Goal: Communication & Community: Answer question/provide support

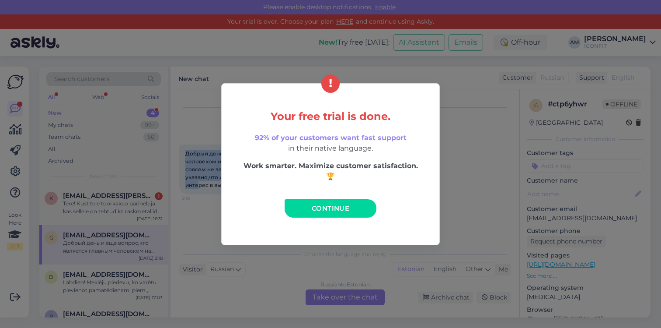
click at [325, 209] on span "Continue" at bounding box center [331, 208] width 38 height 8
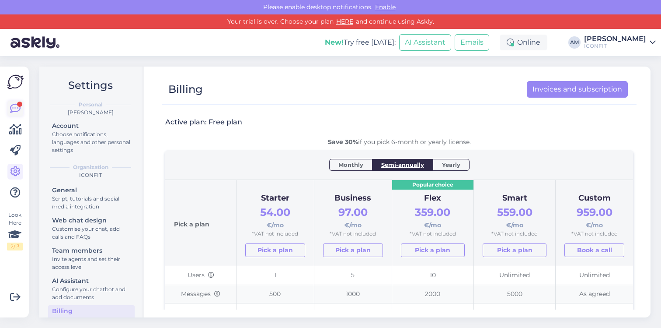
click at [11, 104] on icon at bounding box center [15, 108] width 10 height 10
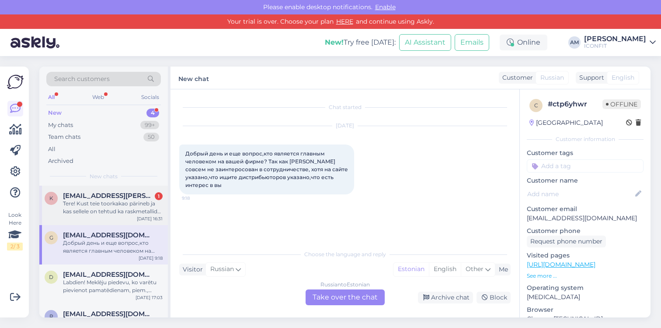
click at [126, 213] on div "Tere! Kust teie toorkakao pärineb ja kas sellele on tehtud ka raskmetallide tes…" at bounding box center [113, 207] width 100 height 16
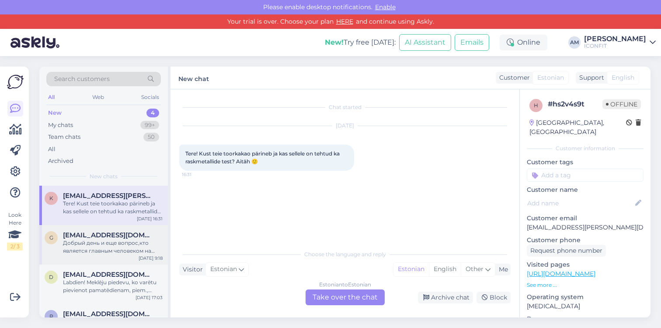
scroll to position [25, 0]
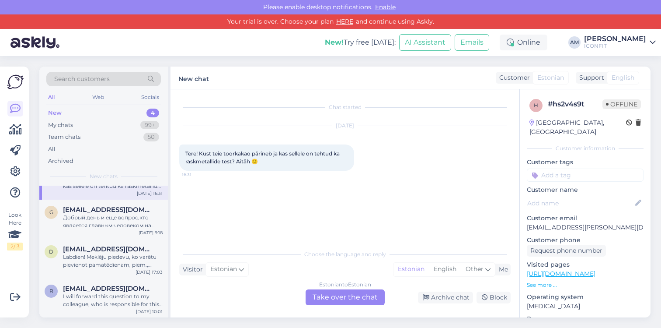
click at [335, 295] on div "Estonian to Estonian Take over the chat" at bounding box center [345, 297] width 79 height 16
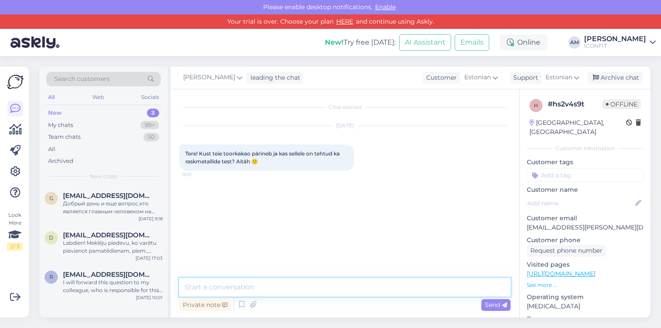
click at [299, 288] on textarea at bounding box center [345, 287] width 332 height 18
type textarea "Tere!"
click at [100, 239] on div "Labdien! Meklēju piedevu, ko varētu pievienot pamatēdienam, piem., brokastīs ta…" at bounding box center [113, 247] width 100 height 16
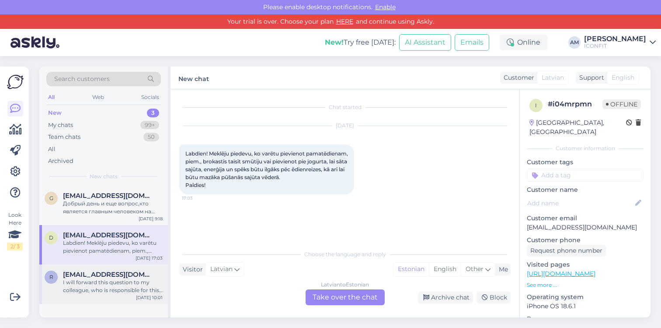
click at [98, 278] on div "I will forward this question to my colleague, who is responsible for this. The …" at bounding box center [113, 286] width 100 height 16
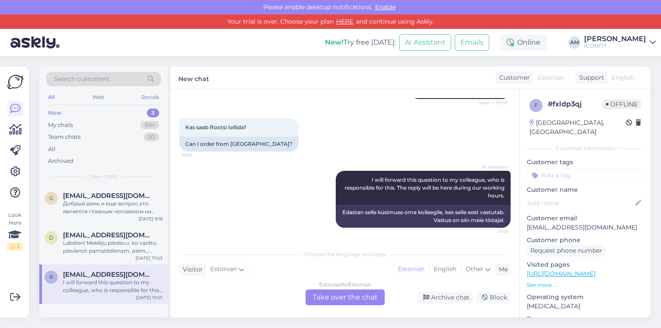
click at [332, 301] on div "Estonian to Estonian Take over the chat" at bounding box center [345, 297] width 79 height 16
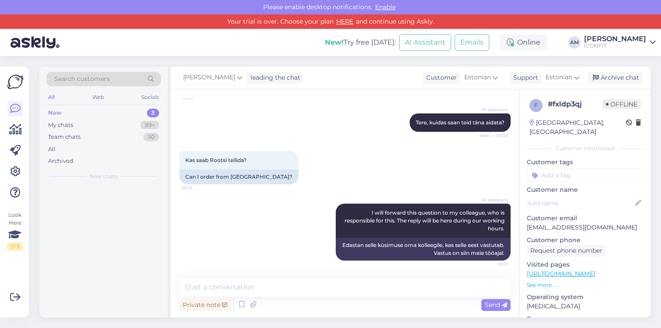
scroll to position [84, 0]
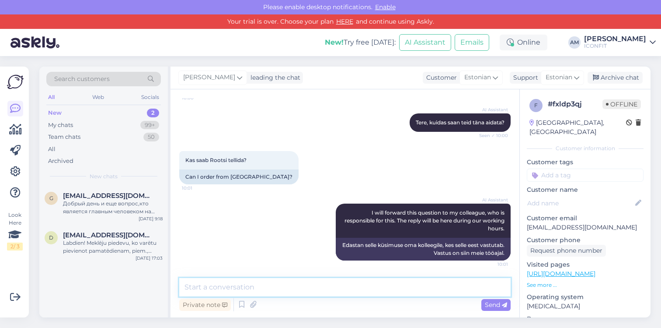
click at [299, 283] on textarea at bounding box center [345, 287] width 332 height 18
type textarea "Tere! Jah Rootsi saab tellida."
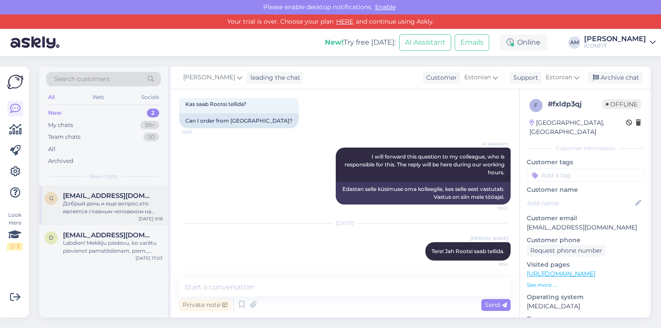
click at [112, 201] on div "Добрый день и еще вопрос,кто является главным человеком на вашей фирме? Так как…" at bounding box center [113, 207] width 100 height 16
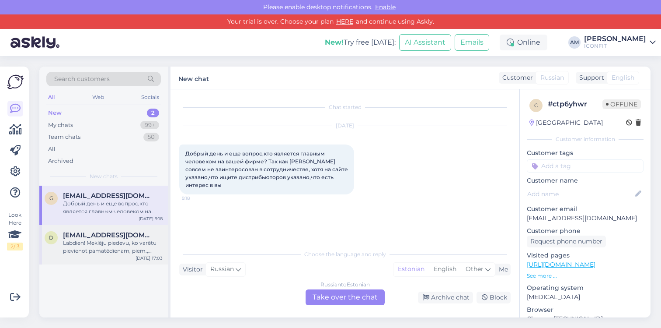
click at [111, 243] on div "Labdien! Meklēju piedevu, ko varētu pievienot pamatēdienam, piem., brokastīs ta…" at bounding box center [113, 247] width 100 height 16
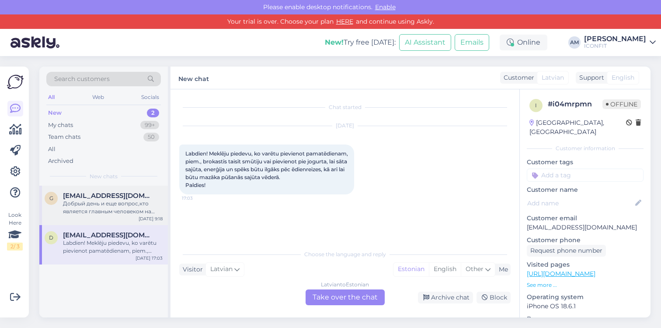
click at [117, 188] on div "g [EMAIL_ADDRESS][DOMAIN_NAME] Добрый день и еще вопрос,кто является главным че…" at bounding box center [103, 204] width 129 height 39
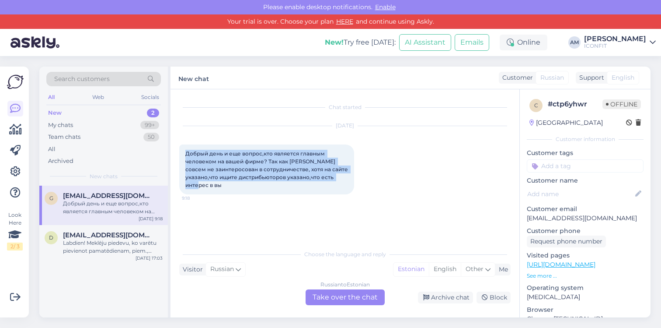
drag, startPoint x: 230, startPoint y: 186, endPoint x: 173, endPoint y: 153, distance: 65.9
click at [173, 153] on div "Chat started [DATE] Добрый день и еще вопрос,кто является главным человеком на …" at bounding box center [345, 203] width 349 height 228
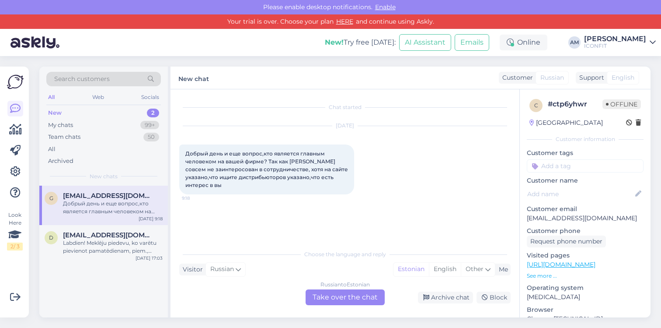
click at [346, 297] on div "Russian to Estonian Take over the chat" at bounding box center [345, 297] width 79 height 16
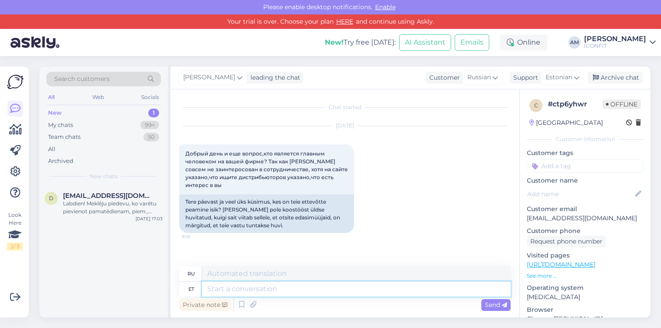
click at [277, 294] on textarea at bounding box center [356, 288] width 309 height 15
type textarea "Tere!"
type textarea "Привет!"
type textarea "Tere! [GEOGRAPHIC_DATA]"
type textarea "Здравствуйте! Пожалуйста."
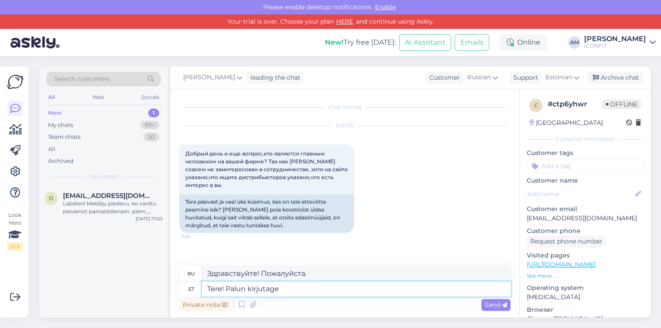
type textarea "Tere! Palun kirjutage."
type textarea "Здравствуйте! Напишите пожалуйста."
type textarea "Tere! Palun kirjutage m"
type textarea "Здравствуйте! Пожалуйста, напишите."
type textarea "Tere! Palun kirjutage meil in"
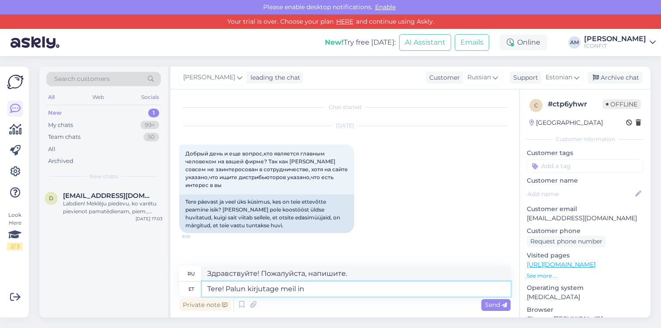
type textarea "Здравствуйте! Напишите нам."
type textarea "Tere! Palun kirjutage meil [DOMAIN_NAME]"
type textarea "Здравствуйте! Напишите нам [DOMAIN_NAME]"
click at [314, 290] on textarea "Tere! Palun kirjutage meil [DOMAIN_NAME]" at bounding box center [356, 288] width 309 height 15
type textarea "Tere! Palun kirjutage meil [DOMAIN_NAME]"
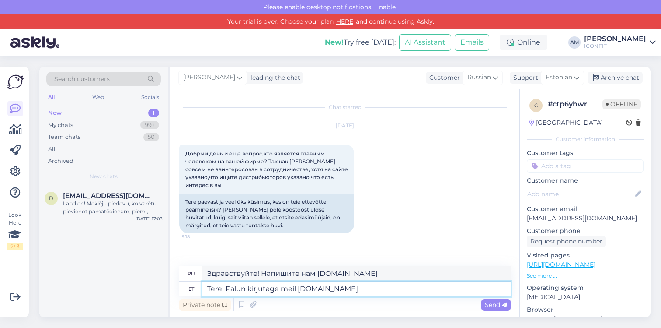
type textarea "Здравствуйте! Напишите нам [DOMAIN_NAME]"
type textarea "Tere! Palun kirjutage meil [EMAIL_ADDRESS][DOMAIN_NAME]"
type textarea "Здравствуйте! Напишите нам [EMAIL_ADDRESS][DOMAIN_NAME]"
type textarea "Tere! Palun kirjutage meil [EMAIL_ADDRESS][DOMAIN_NAME]"
click at [494, 307] on span "Send" at bounding box center [496, 305] width 22 height 8
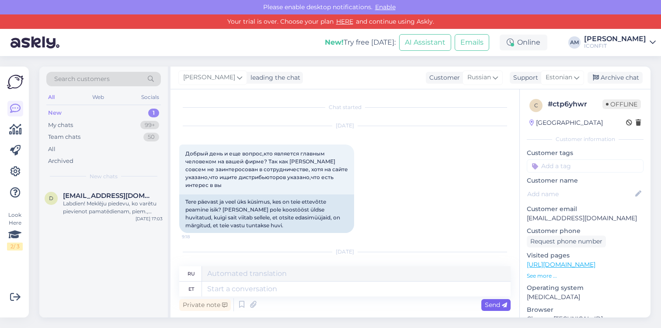
scroll to position [55, 0]
